Goal: Task Accomplishment & Management: Manage account settings

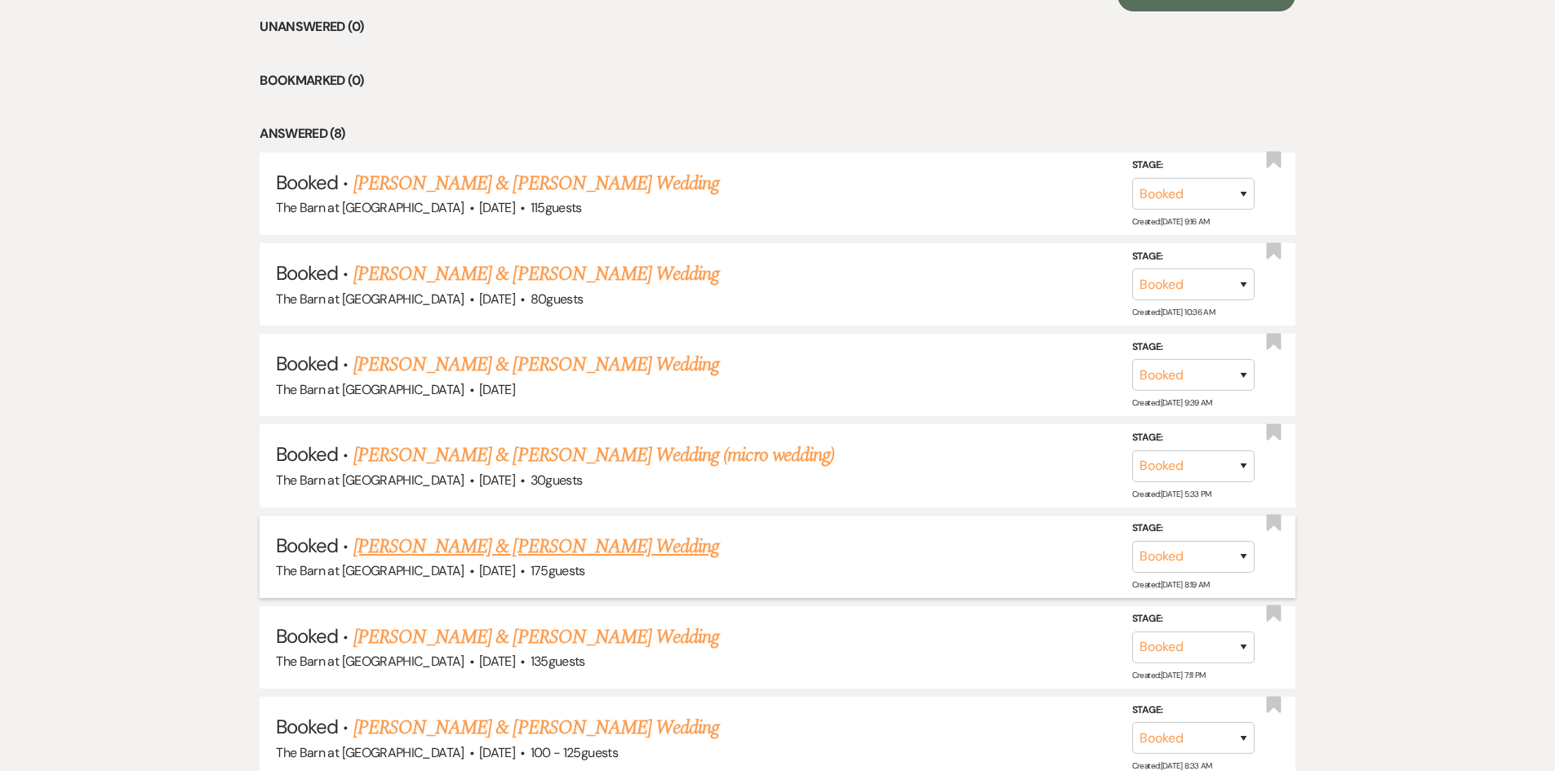
scroll to position [734, 0]
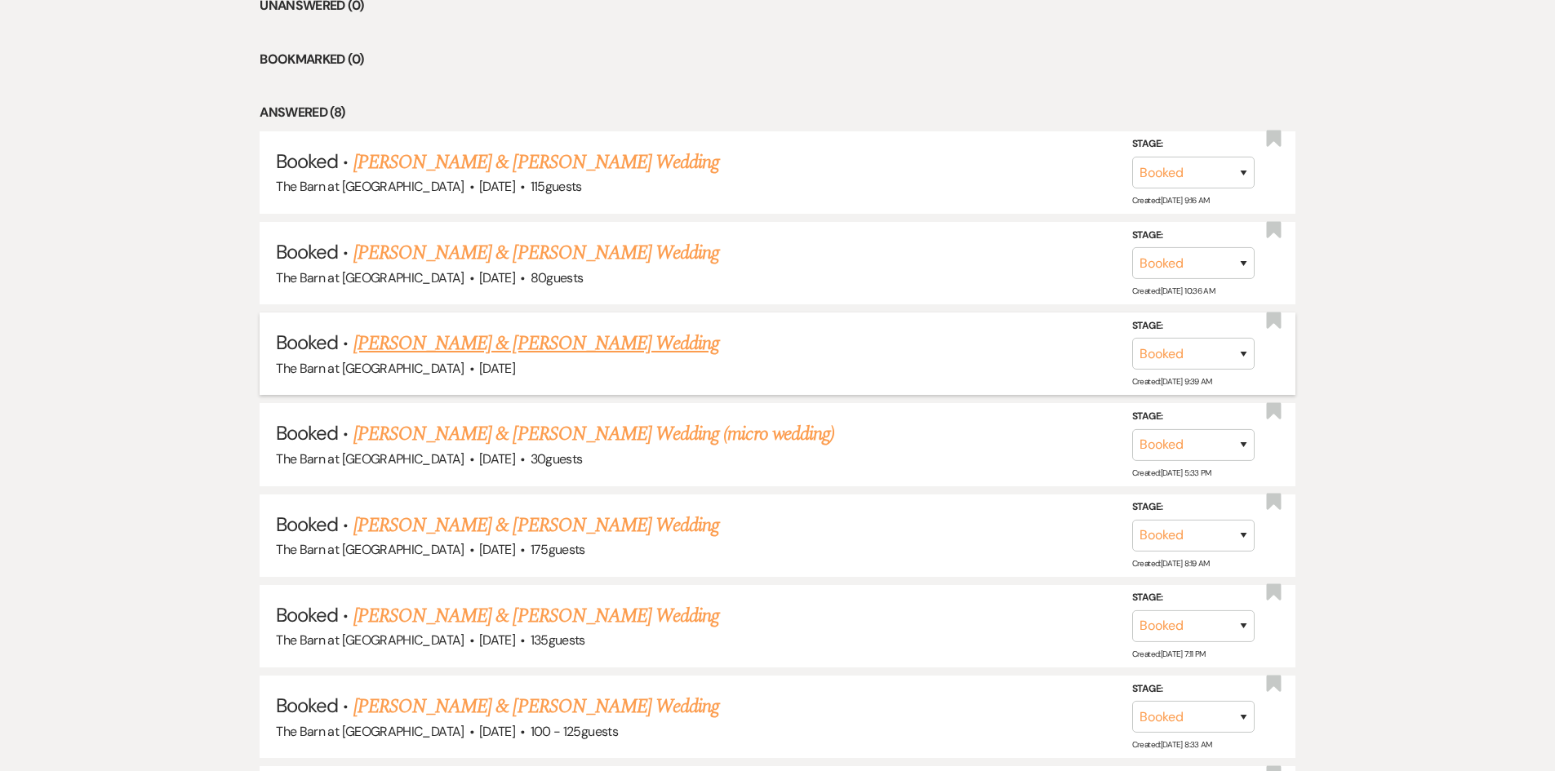
click at [532, 339] on link "[PERSON_NAME] & [PERSON_NAME] Wedding" at bounding box center [536, 343] width 366 height 29
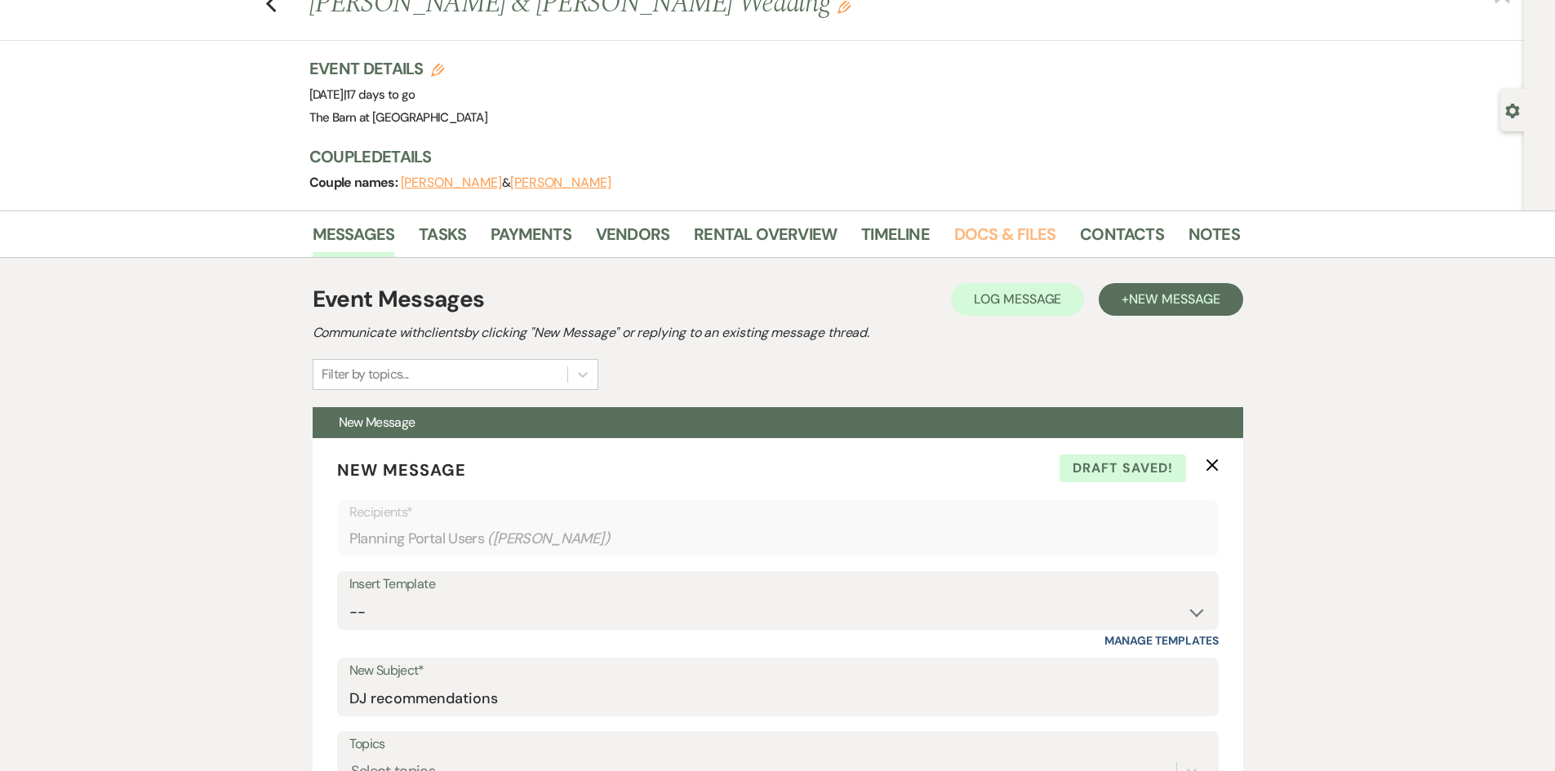
scroll to position [82, 0]
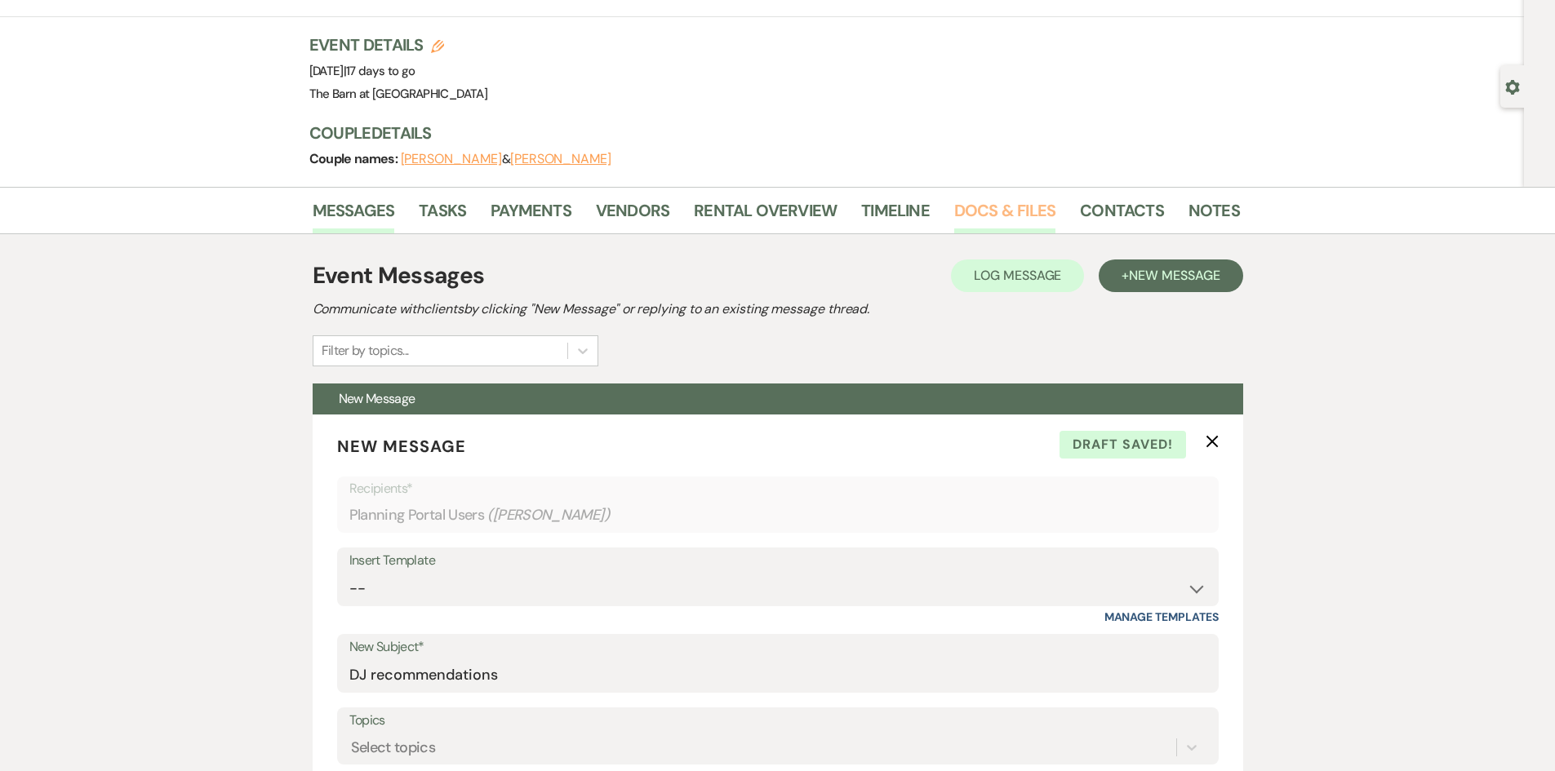
click at [1014, 214] on link "Docs & Files" at bounding box center [1004, 215] width 101 height 36
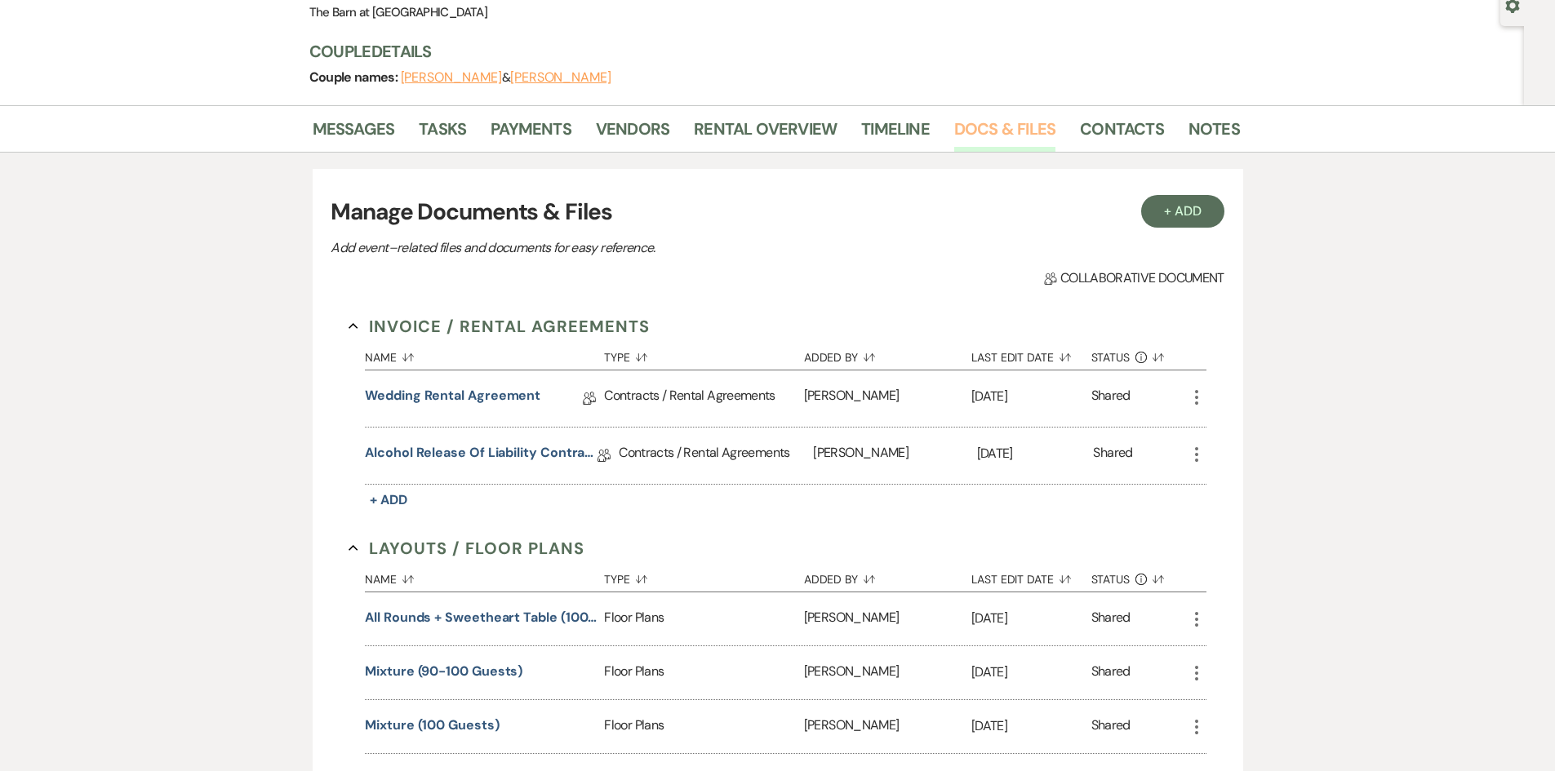
scroll to position [245, 0]
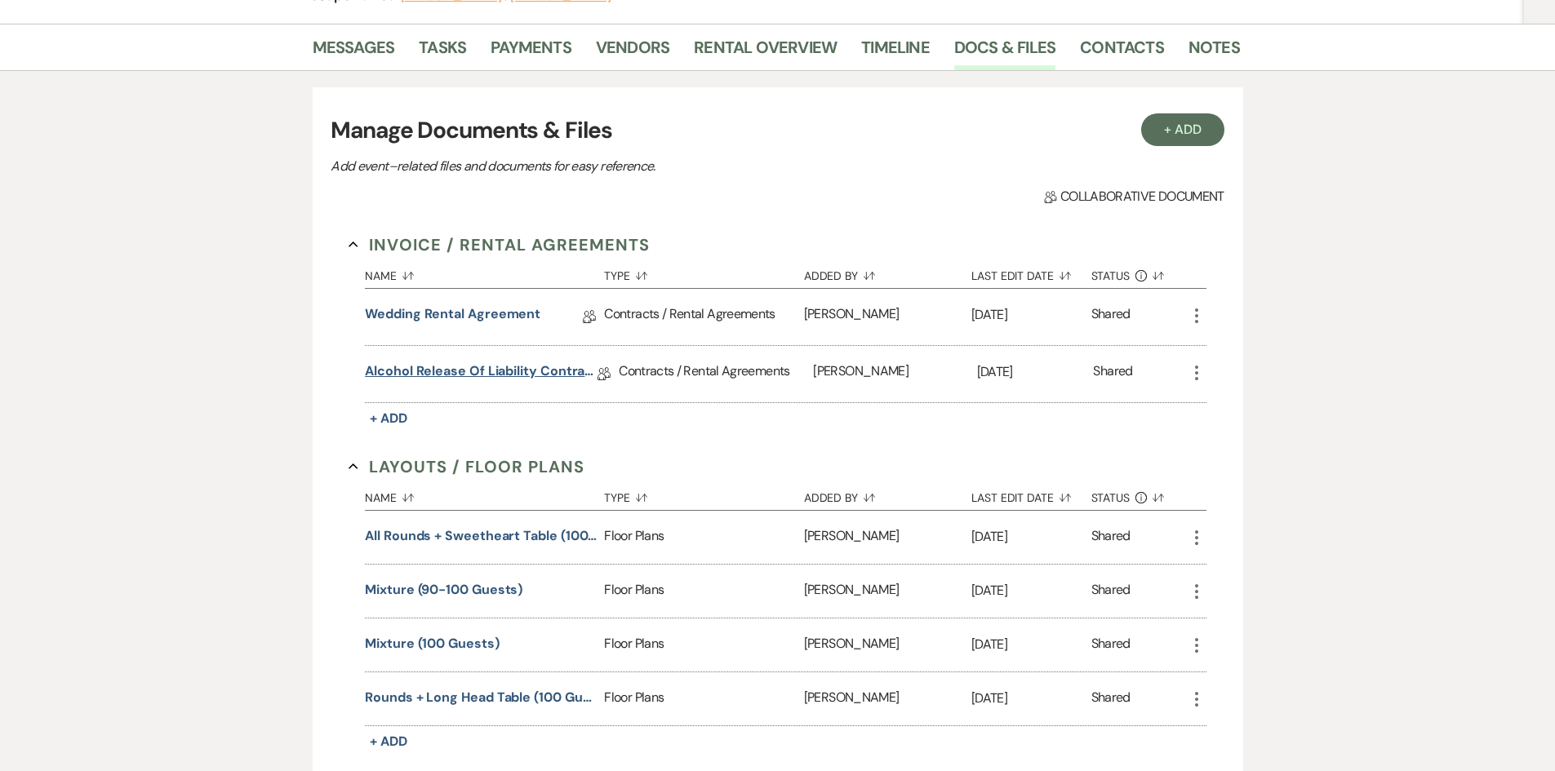
click at [499, 373] on link "Alcohol Release of Liability Contract" at bounding box center [481, 374] width 233 height 25
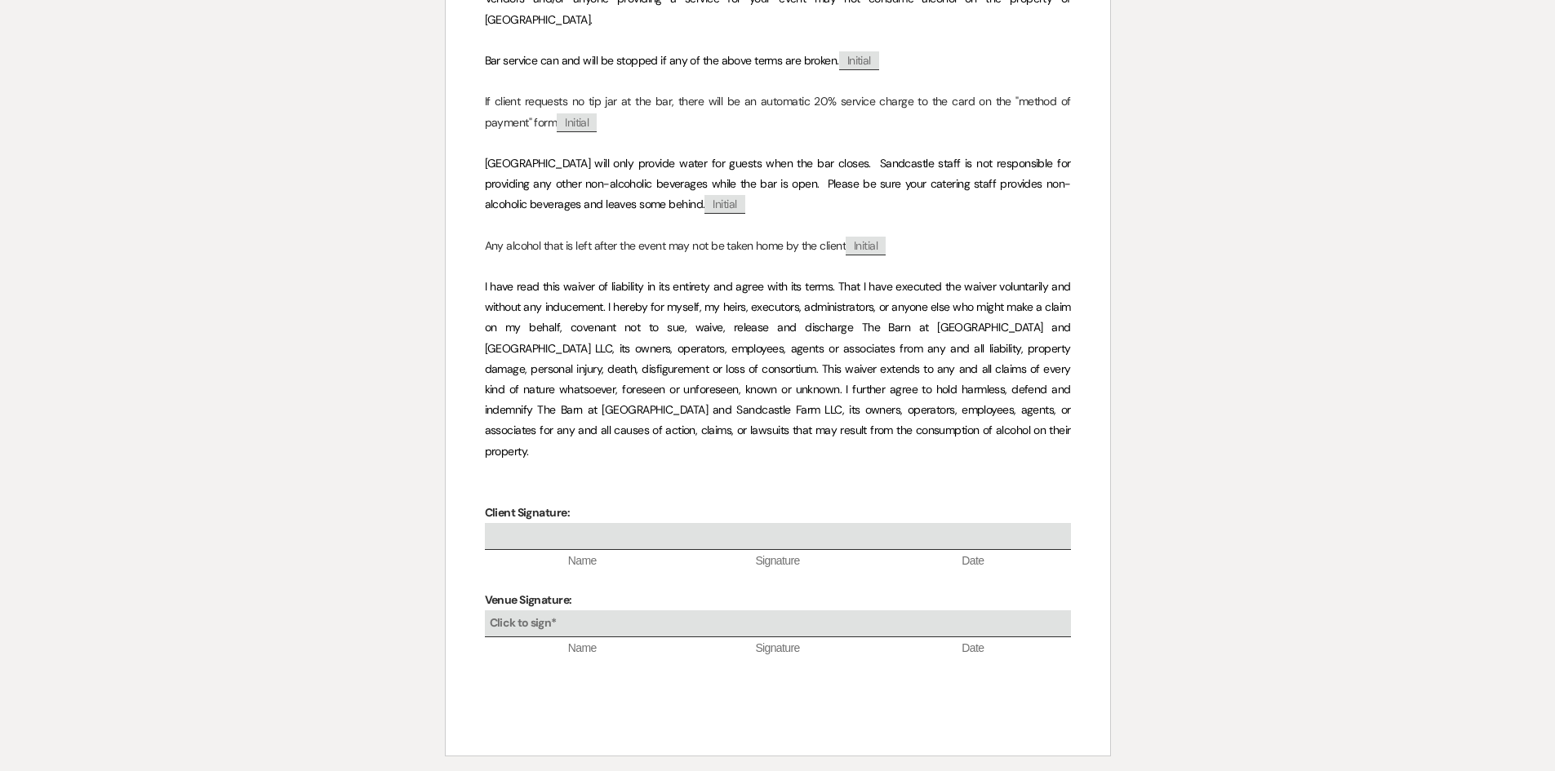
scroll to position [1172, 0]
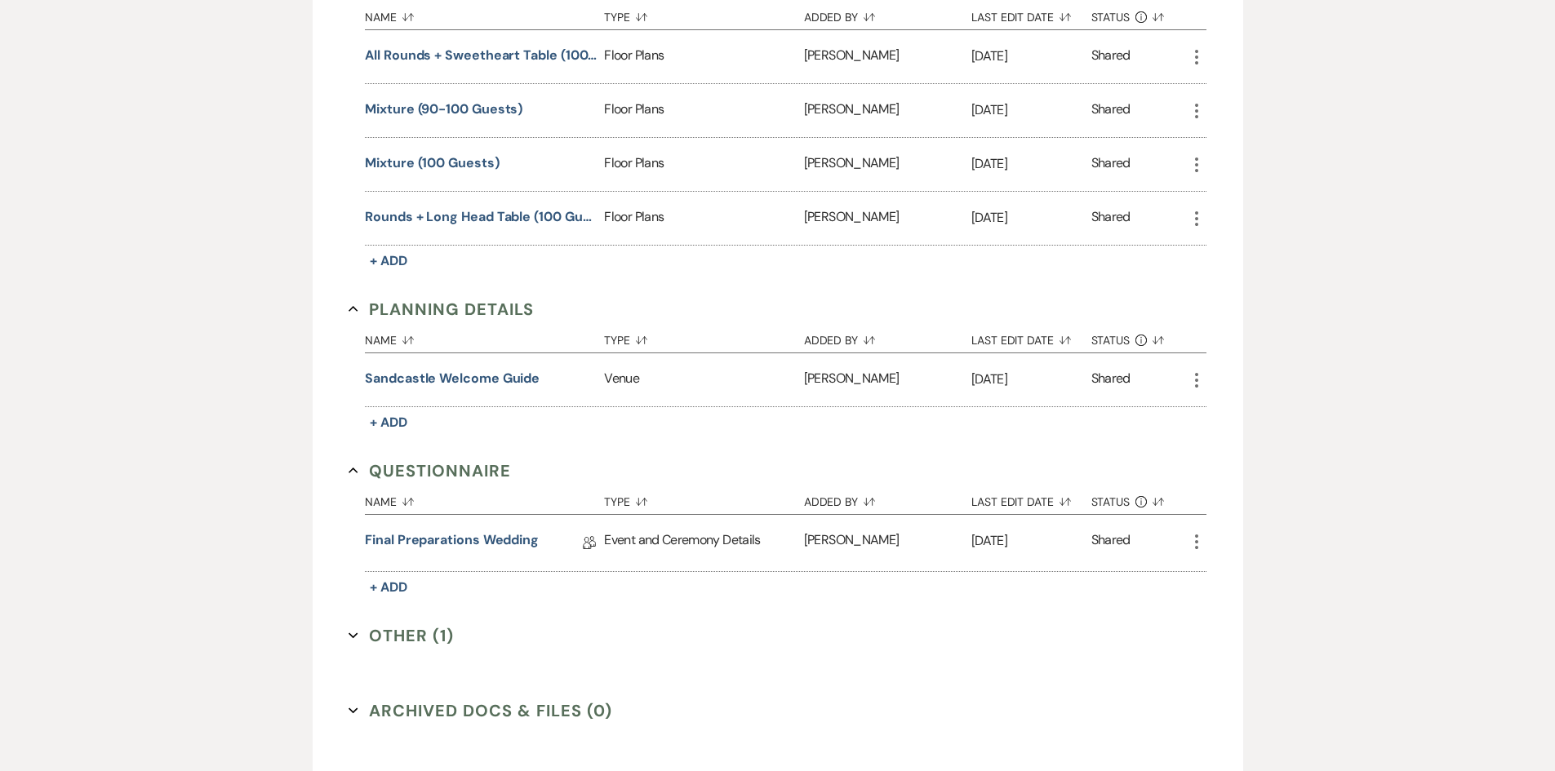
scroll to position [734, 0]
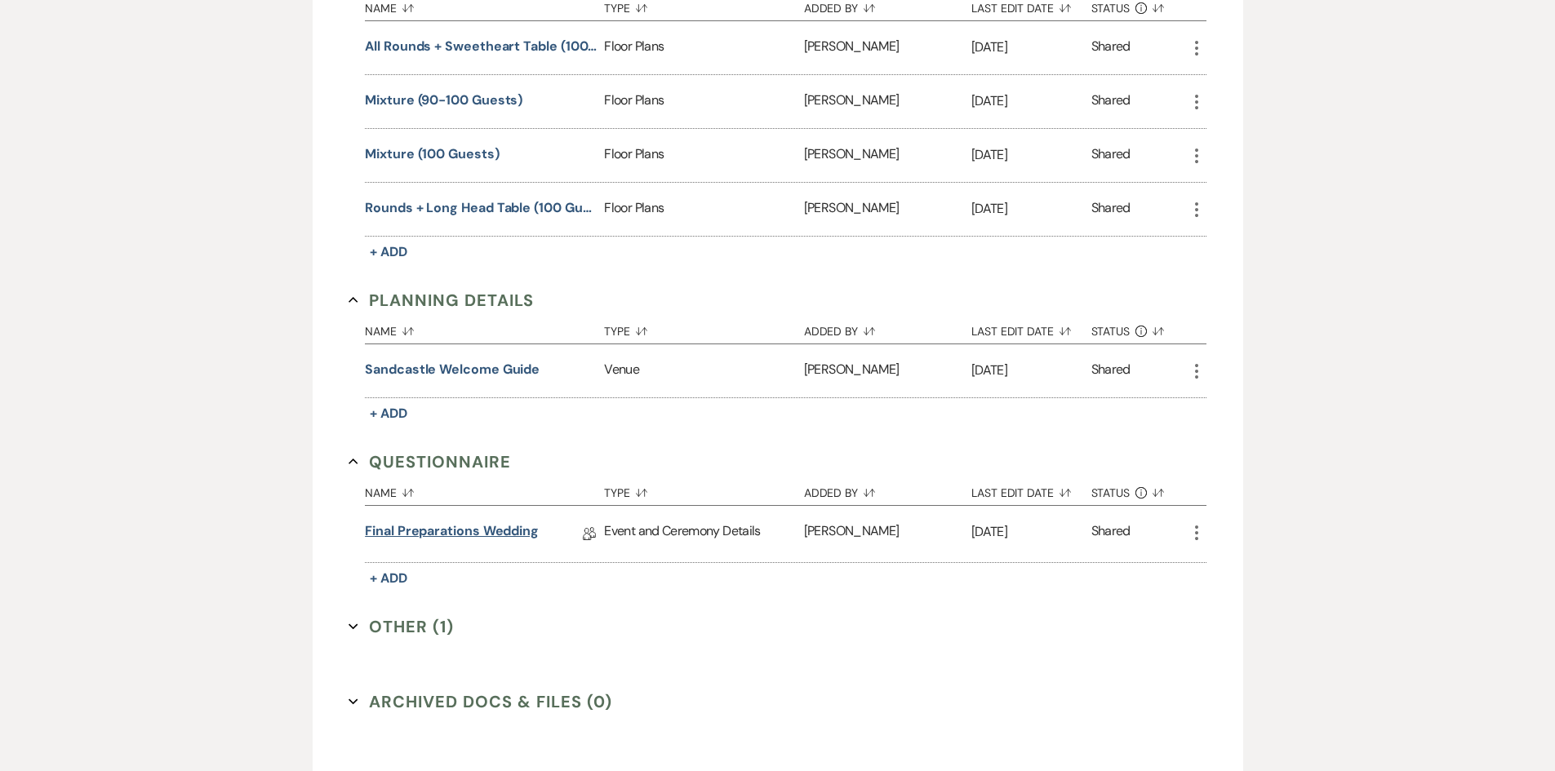
click at [511, 530] on link "Final Preparations Wedding" at bounding box center [452, 533] width 174 height 25
